Goal: Task Accomplishment & Management: Use online tool/utility

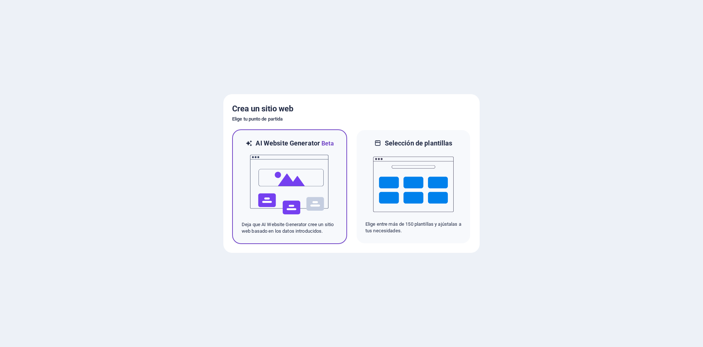
click at [331, 191] on div at bounding box center [290, 184] width 96 height 73
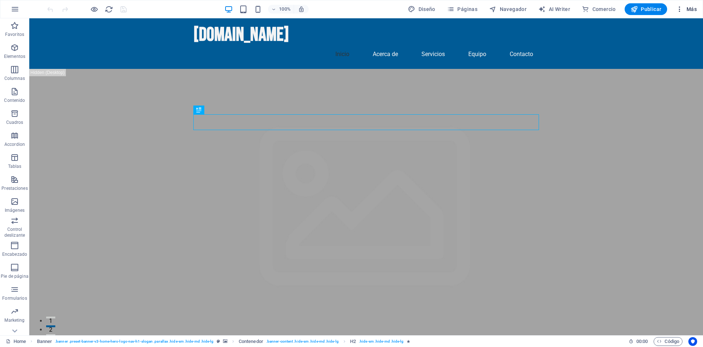
click at [691, 10] on span "Más" at bounding box center [686, 8] width 21 height 7
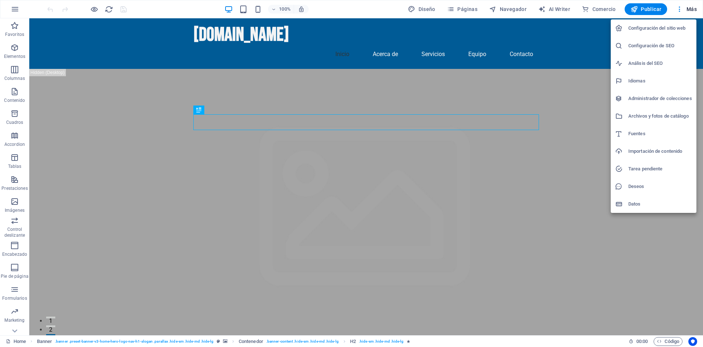
click at [207, 188] on div at bounding box center [351, 173] width 703 height 347
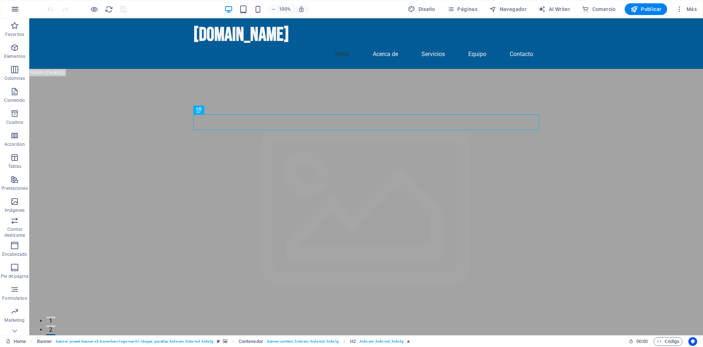
click at [17, 12] on icon "button" at bounding box center [15, 9] width 9 height 9
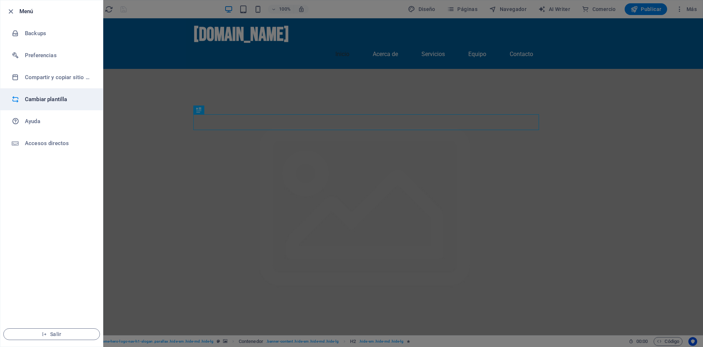
click at [46, 97] on h6 "Cambiar plantilla" at bounding box center [59, 99] width 68 height 9
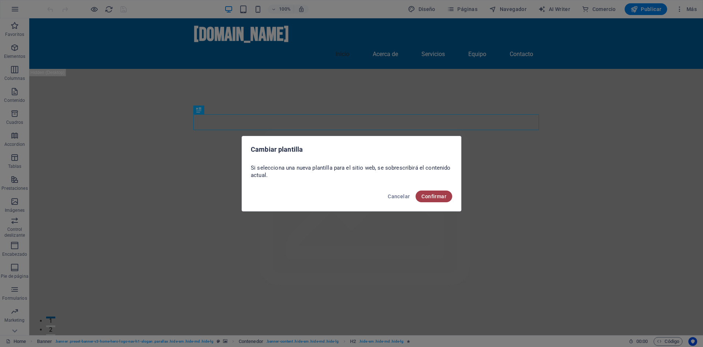
click at [428, 197] on span "Confirmar" at bounding box center [434, 196] width 25 height 6
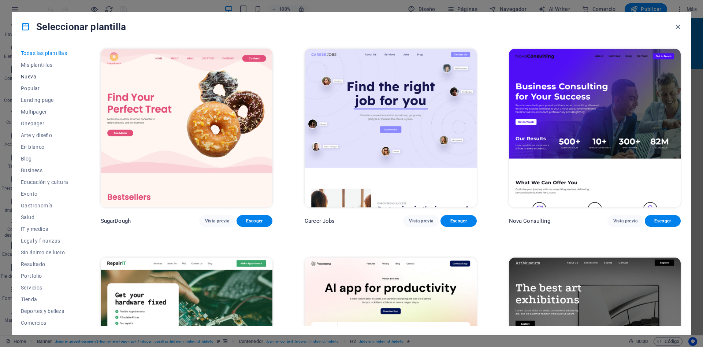
click at [34, 76] on span "Nueva" at bounding box center [45, 77] width 48 height 6
click at [27, 75] on span "Nueva" at bounding box center [45, 77] width 48 height 6
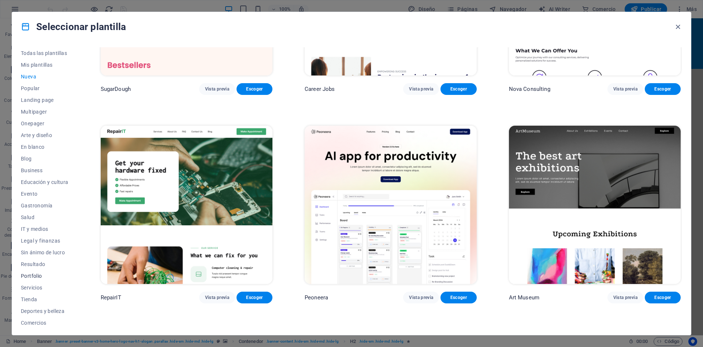
scroll to position [26, 0]
click at [35, 122] on span "En blanco" at bounding box center [45, 121] width 48 height 6
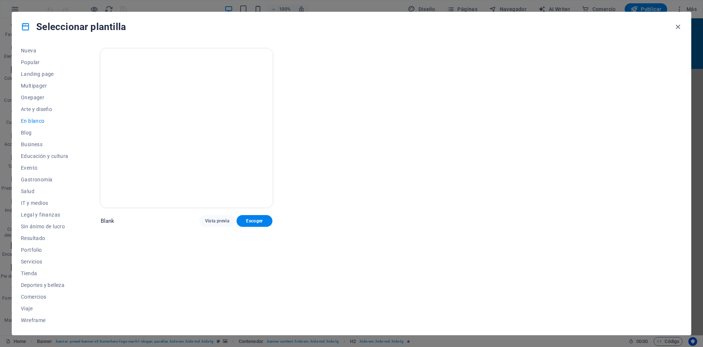
click at [186, 145] on img at bounding box center [187, 128] width 172 height 159
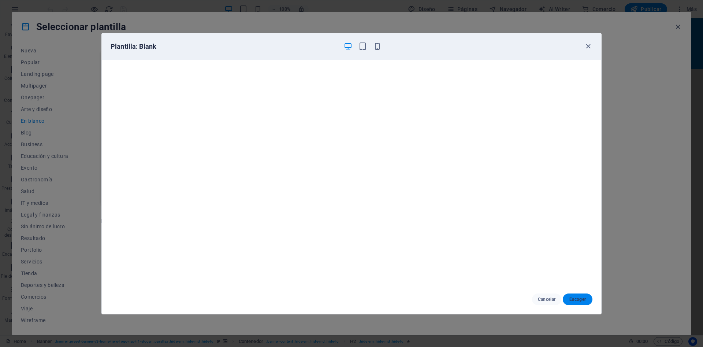
click at [580, 299] on span "Escoger" at bounding box center [578, 299] width 18 height 6
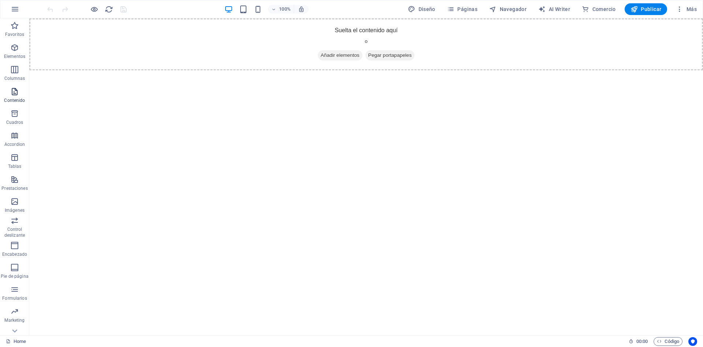
click at [15, 96] on span "Contenido" at bounding box center [14, 96] width 29 height 18
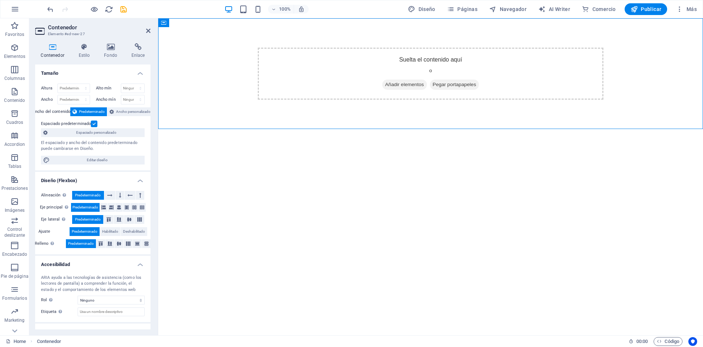
click at [151, 31] on aside "Contenedor Elemento #ed-new-27 Contenedor Estilo Fondo Enlace Tamaño Altura Pre…" at bounding box center [93, 176] width 129 height 317
click at [150, 30] on icon at bounding box center [148, 31] width 4 height 6
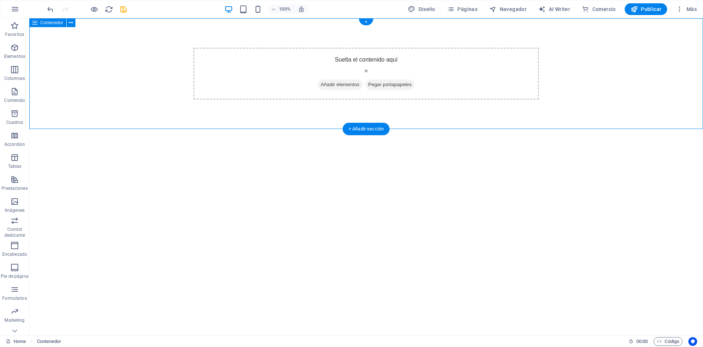
click at [345, 87] on span "Añadir elementos" at bounding box center [340, 84] width 45 height 10
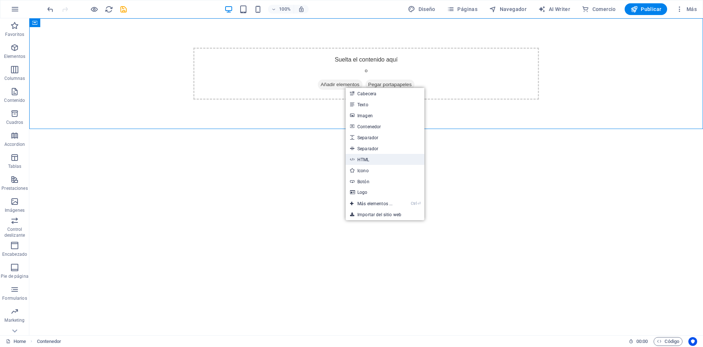
click at [361, 159] on link "HTML" at bounding box center [385, 159] width 79 height 11
